Goal: Task Accomplishment & Management: Use online tool/utility

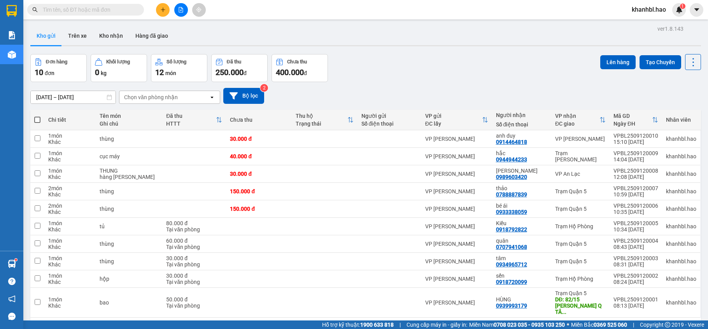
drag, startPoint x: 46, startPoint y: 33, endPoint x: 177, endPoint y: 74, distance: 136.8
click at [53, 36] on button "Kho gửi" at bounding box center [46, 35] width 32 height 19
click at [634, 141] on button at bounding box center [639, 139] width 11 height 14
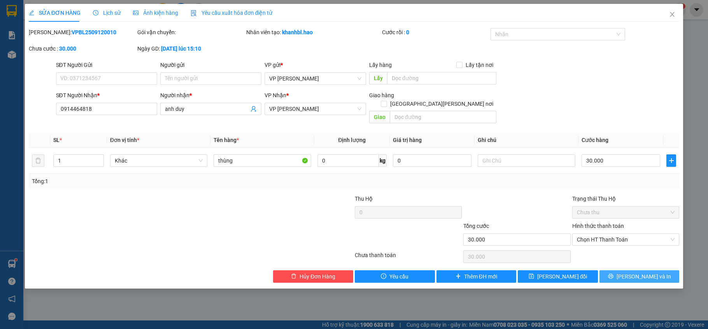
click at [624, 271] on button "[PERSON_NAME] và In" at bounding box center [640, 277] width 80 height 12
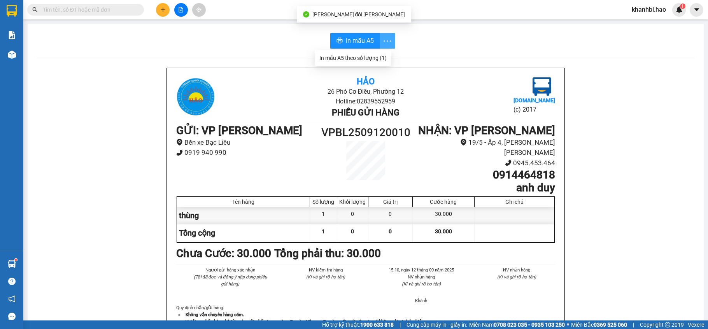
click at [384, 38] on icon "more" at bounding box center [388, 41] width 10 height 10
drag, startPoint x: 373, startPoint y: 60, endPoint x: 367, endPoint y: 52, distance: 9.7
click at [373, 60] on div "In mẫu A5 theo số [PERSON_NAME] (1)" at bounding box center [353, 58] width 67 height 9
click at [359, 40] on span "In mẫu A5" at bounding box center [360, 41] width 28 height 10
